Goal: Transaction & Acquisition: Purchase product/service

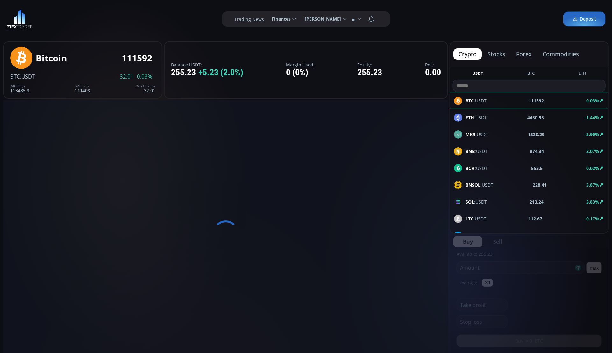
type input "********"
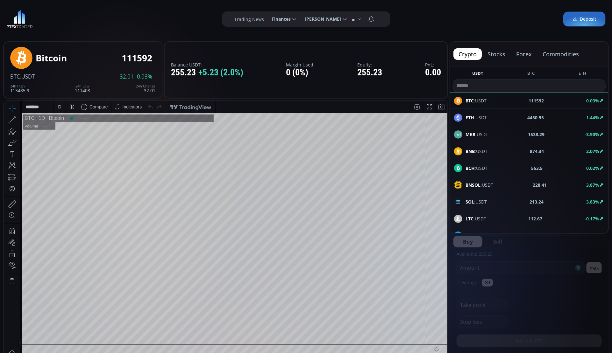
scroll to position [89, 0]
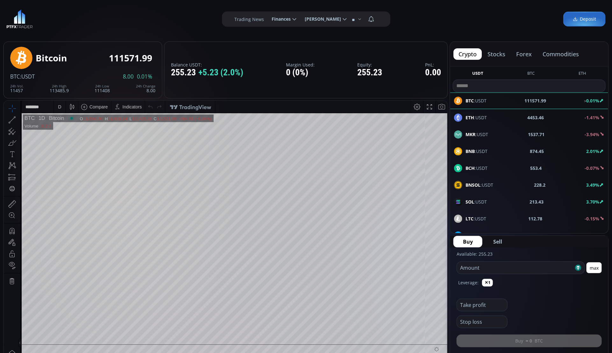
click at [529, 205] on b "213.43" at bounding box center [536, 202] width 14 height 7
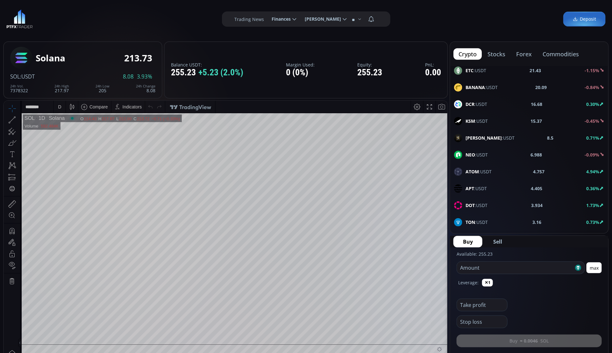
scroll to position [279, 0]
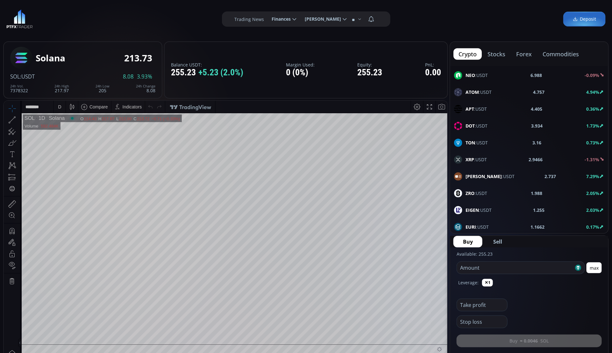
click at [475, 164] on div "XRP :USDT" at bounding box center [470, 160] width 33 height 8
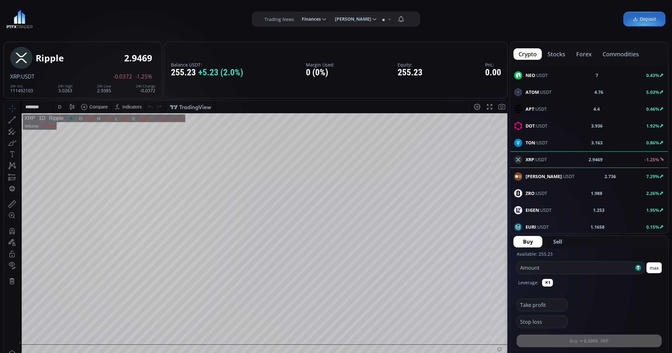
click at [57, 105] on div "D" at bounding box center [59, 107] width 5 height 12
click at [74, 128] on div "1 minute" at bounding box center [66, 129] width 17 height 5
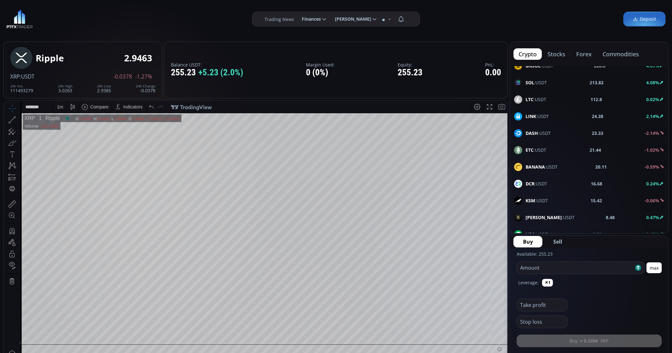
scroll to position [40, 0]
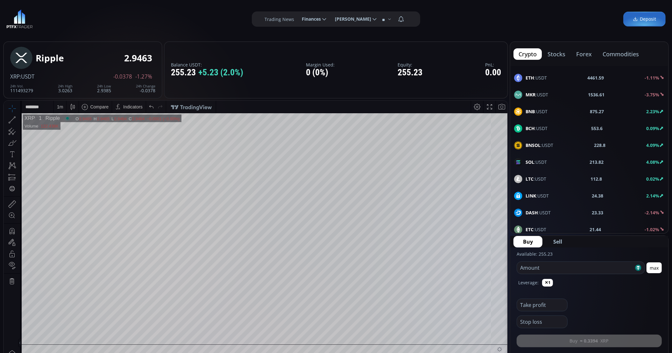
click at [538, 159] on div "SOL :USDT" at bounding box center [530, 162] width 33 height 8
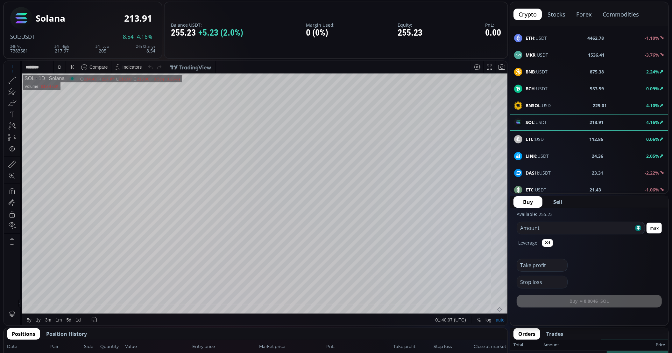
click at [57, 65] on div "D" at bounding box center [59, 67] width 5 height 12
click at [74, 88] on div "1 minute" at bounding box center [66, 90] width 17 height 5
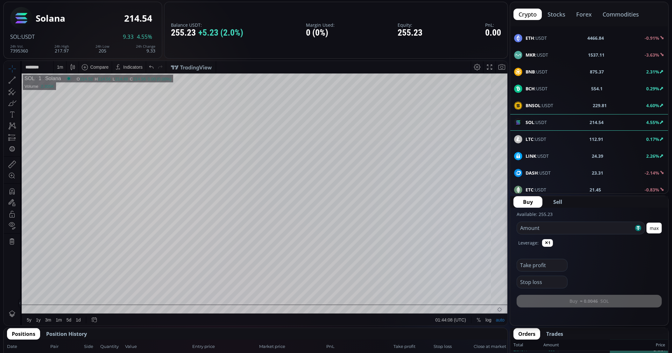
click at [564, 159] on div "LINK :USDT 24.39 2.26%" at bounding box center [589, 156] width 150 height 8
click at [62, 66] on div "D" at bounding box center [59, 67] width 5 height 12
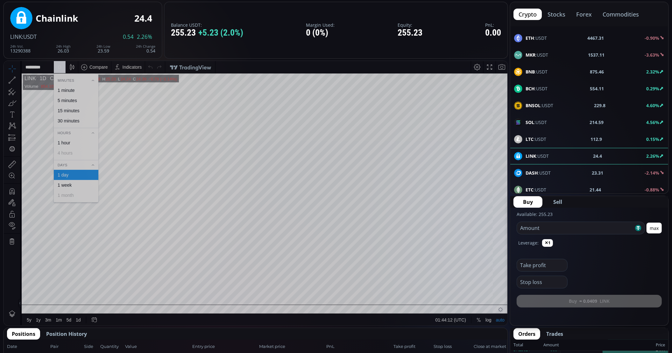
click at [67, 91] on div "1 minute" at bounding box center [66, 90] width 17 height 5
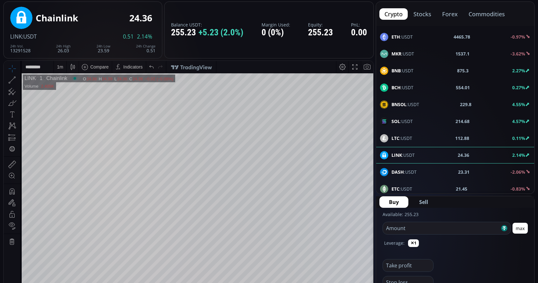
scroll to position [136, 0]
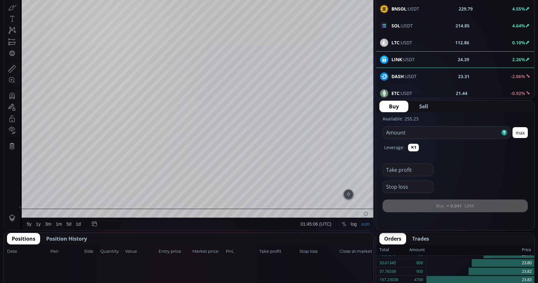
click at [518, 133] on button "max" at bounding box center [519, 132] width 15 height 11
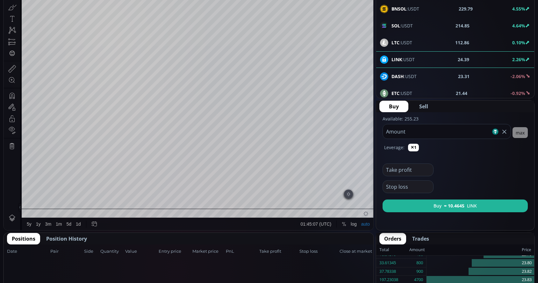
click at [450, 131] on input "******" at bounding box center [437, 131] width 108 height 14
type input "***"
click at [424, 107] on span "Sell" at bounding box center [423, 106] width 9 height 8
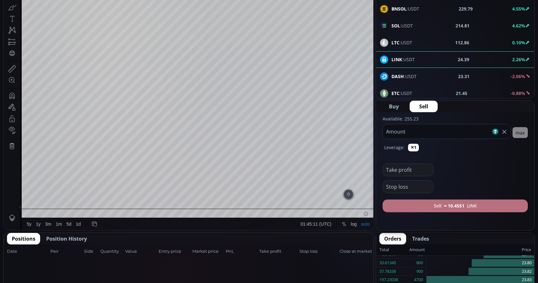
click at [457, 208] on b "≈ 10.4551" at bounding box center [454, 205] width 20 height 7
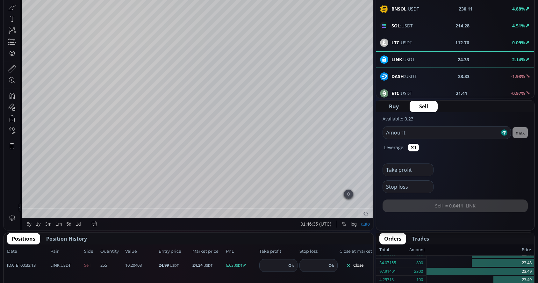
scroll to position [167, 0]
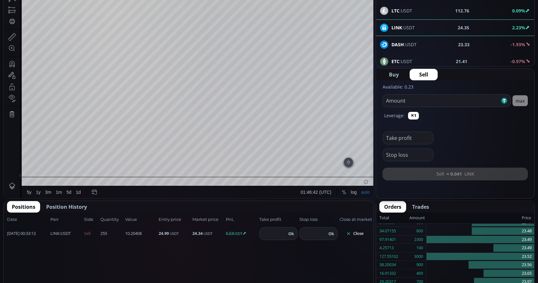
click at [368, 235] on button "Close" at bounding box center [354, 233] width 31 height 10
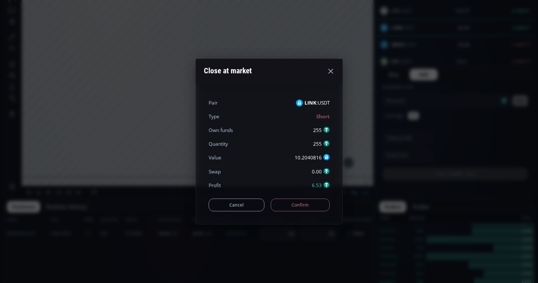
click at [311, 206] on button "Confirm" at bounding box center [300, 204] width 59 height 13
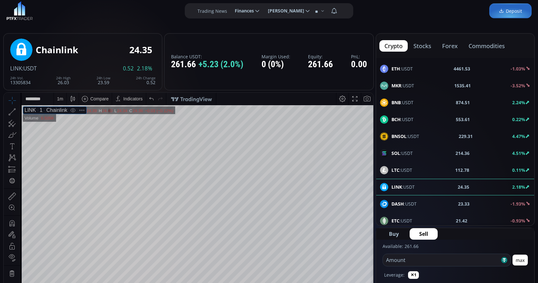
scroll to position [0, 0]
